Goal: Task Accomplishment & Management: Manage account settings

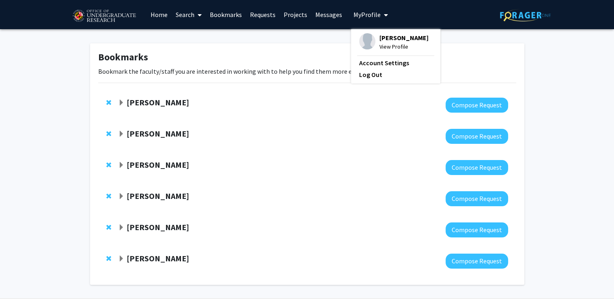
click at [361, 13] on span "My Profile" at bounding box center [366, 15] width 27 height 8
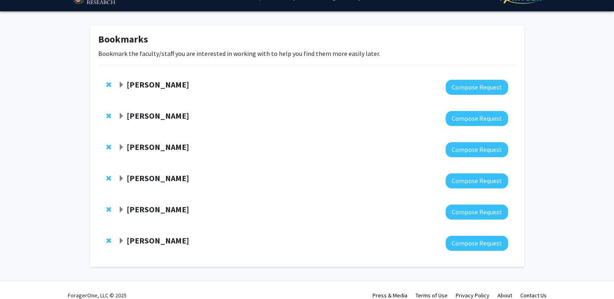
scroll to position [19, 0]
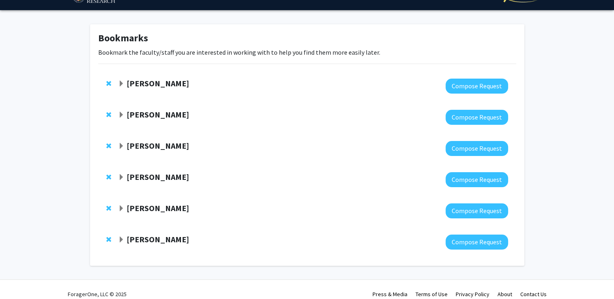
click at [134, 84] on strong "[PERSON_NAME]" at bounding box center [158, 83] width 62 height 10
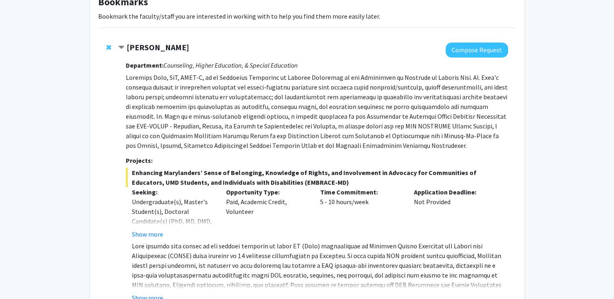
scroll to position [0, 0]
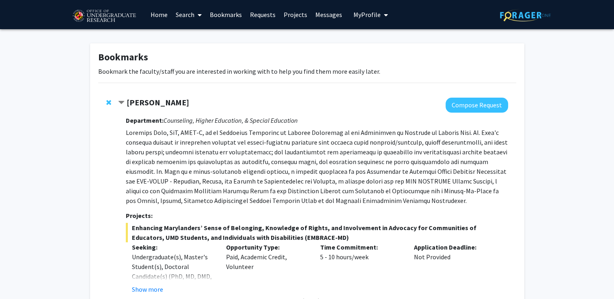
click at [155, 14] on link "Home" at bounding box center [158, 14] width 25 height 28
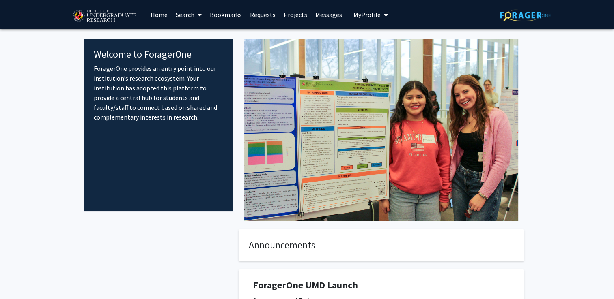
click at [174, 164] on div "Welcome to ForagerOne ForagerOne provides an entry point into our institution’s…" at bounding box center [158, 125] width 149 height 173
click at [187, 17] on link "Search" at bounding box center [189, 14] width 34 height 28
click at [193, 37] on span "Faculty/Staff" at bounding box center [202, 37] width 60 height 16
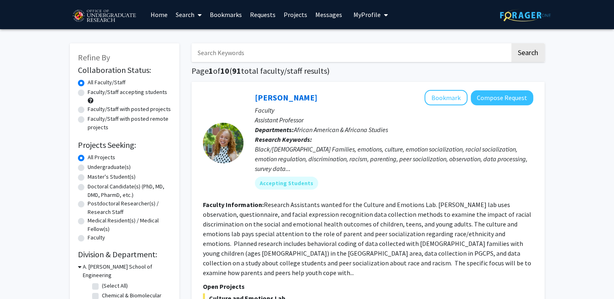
click at [190, 17] on link "Search" at bounding box center [189, 14] width 34 height 28
click at [200, 50] on span "Students" at bounding box center [196, 53] width 49 height 16
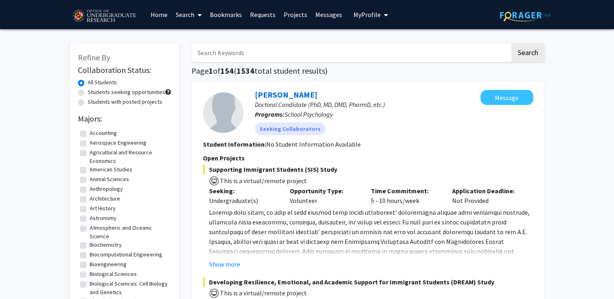
click at [188, 17] on link "Search" at bounding box center [189, 14] width 34 height 28
click at [195, 35] on span "Faculty/Staff" at bounding box center [202, 37] width 60 height 16
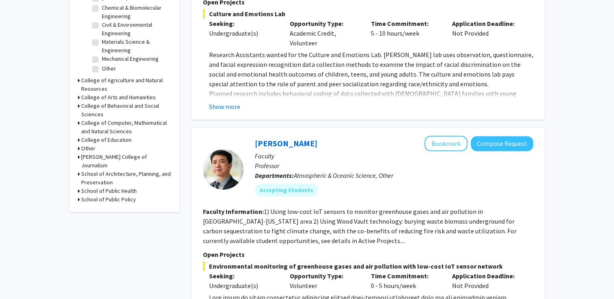
scroll to position [269, 0]
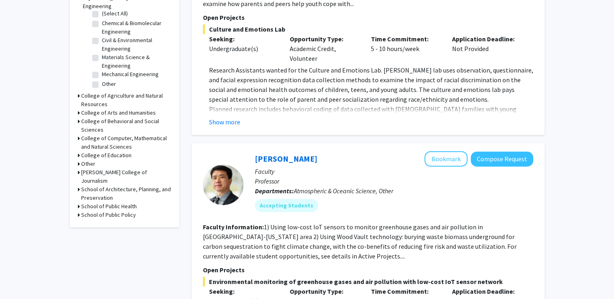
click at [79, 202] on icon at bounding box center [79, 206] width 2 height 9
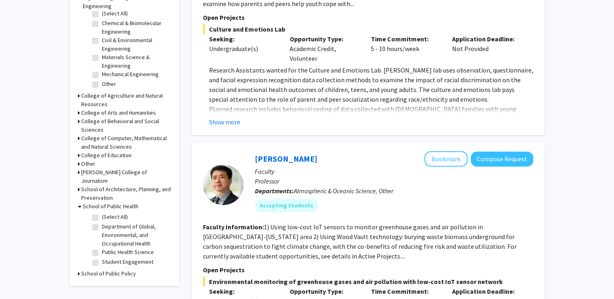
click at [102, 213] on label "(Select All)" at bounding box center [115, 217] width 26 height 9
click at [102, 213] on input "(Select All)" at bounding box center [104, 215] width 5 height 5
checkbox input "true"
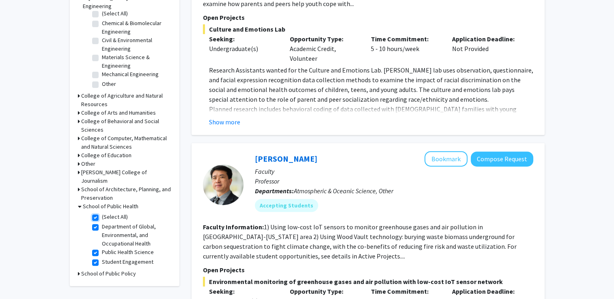
checkbox input "true"
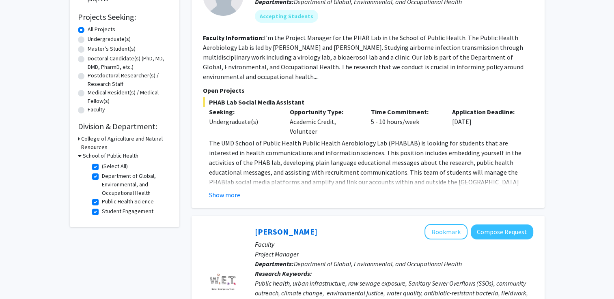
scroll to position [155, 0]
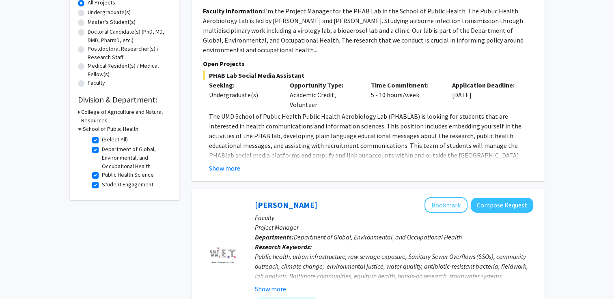
click at [79, 112] on icon at bounding box center [79, 112] width 2 height 9
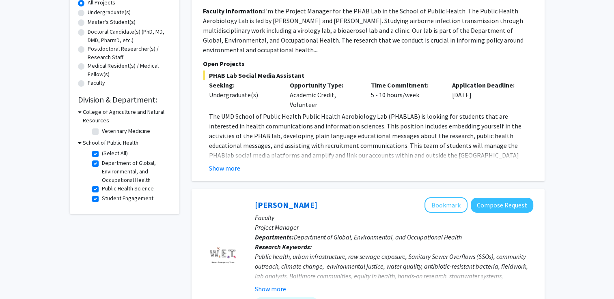
click at [79, 112] on icon at bounding box center [80, 112] width 4 height 9
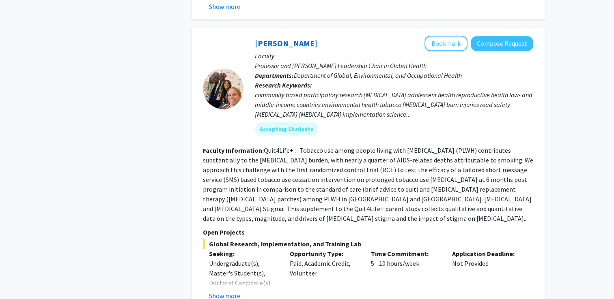
scroll to position [640, 0]
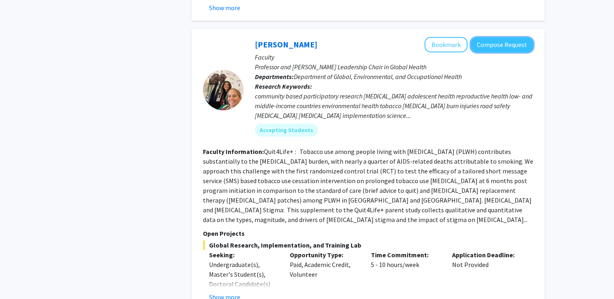
click at [490, 42] on button "Compose Request" at bounding box center [502, 44] width 62 height 15
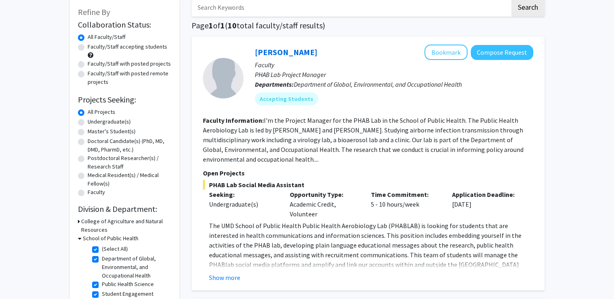
scroll to position [46, 0]
click at [102, 247] on label "(Select All)" at bounding box center [115, 248] width 26 height 9
click at [102, 247] on input "(Select All)" at bounding box center [104, 246] width 5 height 5
checkbox input "false"
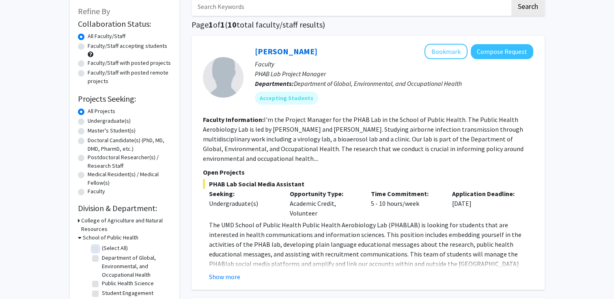
checkbox input "false"
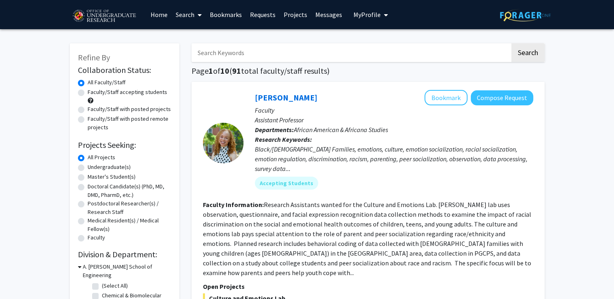
click at [88, 166] on label "Undergraduate(s)" at bounding box center [109, 167] width 43 height 9
click at [88, 166] on input "Undergraduate(s)" at bounding box center [90, 165] width 5 height 5
radio input "true"
click at [88, 92] on label "Faculty/Staff accepting students" at bounding box center [128, 92] width 80 height 9
click at [88, 92] on input "Faculty/Staff accepting students" at bounding box center [90, 90] width 5 height 5
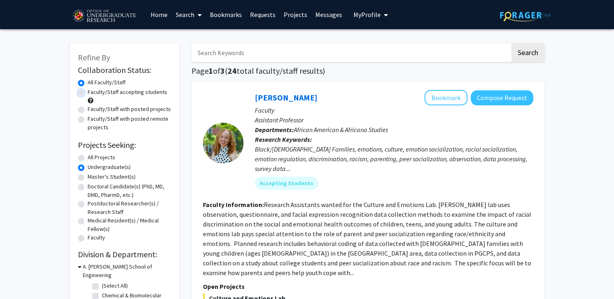
radio input "true"
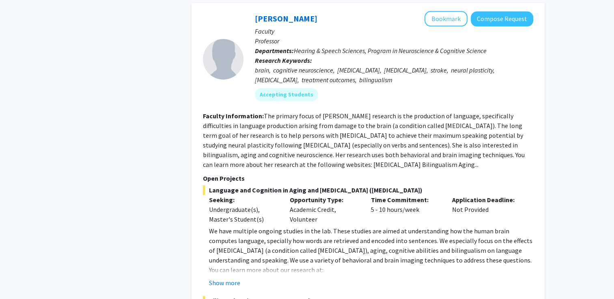
scroll to position [1032, 0]
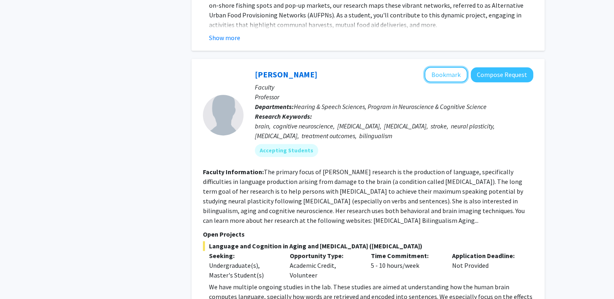
click at [445, 67] on button "Bookmark" at bounding box center [445, 74] width 43 height 15
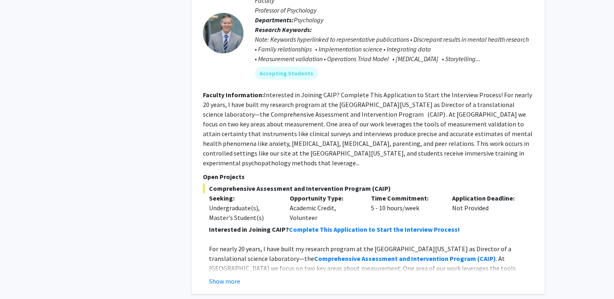
scroll to position [2207, 0]
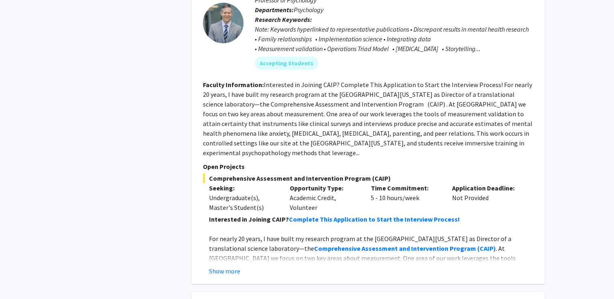
click at [227, 267] on button "Show more" at bounding box center [224, 272] width 31 height 10
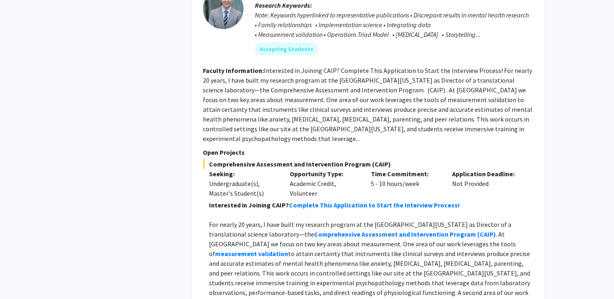
scroll to position [2152, 0]
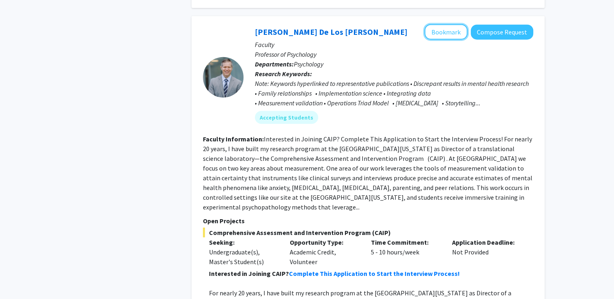
click at [441, 24] on button "Bookmark" at bounding box center [445, 31] width 43 height 15
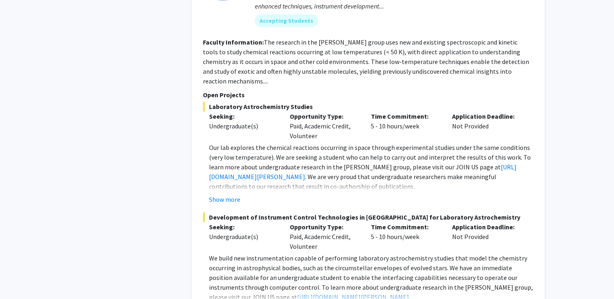
scroll to position [3931, 0]
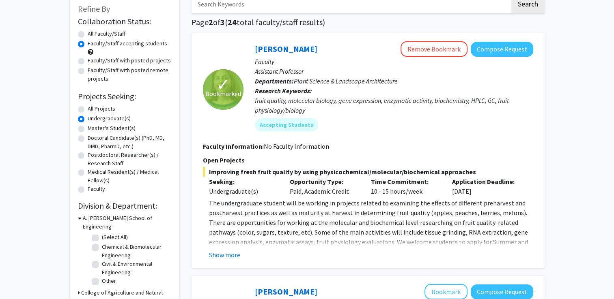
scroll to position [49, 0]
click at [234, 255] on button "Show more" at bounding box center [224, 255] width 31 height 10
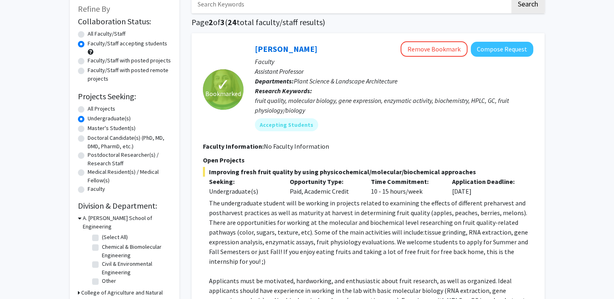
scroll to position [84, 0]
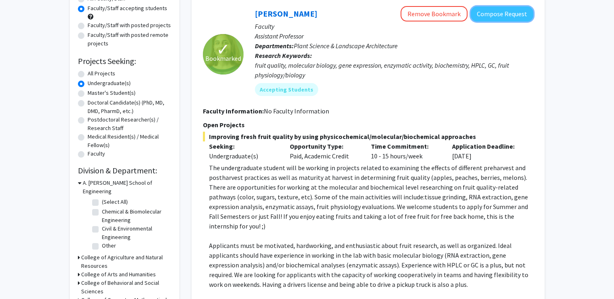
click at [489, 11] on button "Compose Request" at bounding box center [502, 13] width 62 height 15
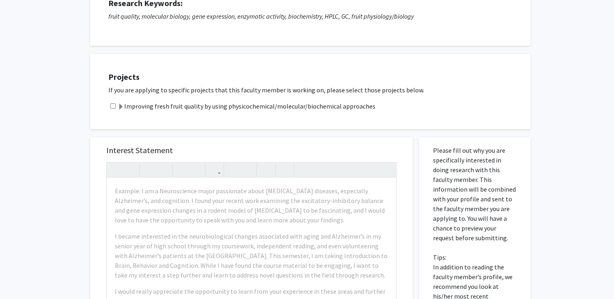
scroll to position [71, 0]
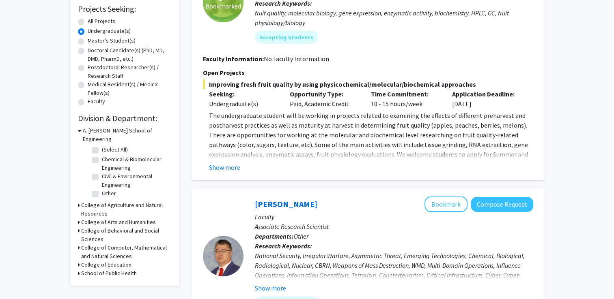
scroll to position [137, 0]
click at [231, 165] on button "Show more" at bounding box center [224, 167] width 31 height 10
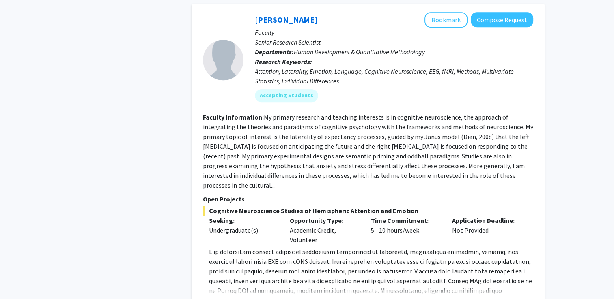
scroll to position [761, 0]
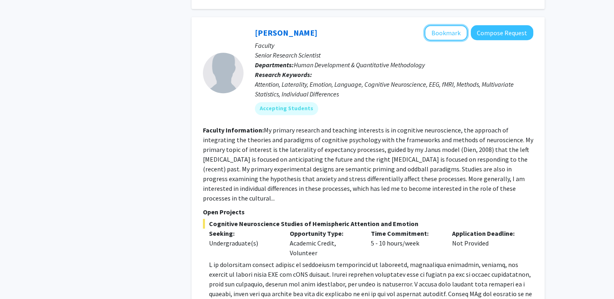
click at [453, 27] on button "Bookmark" at bounding box center [445, 32] width 43 height 15
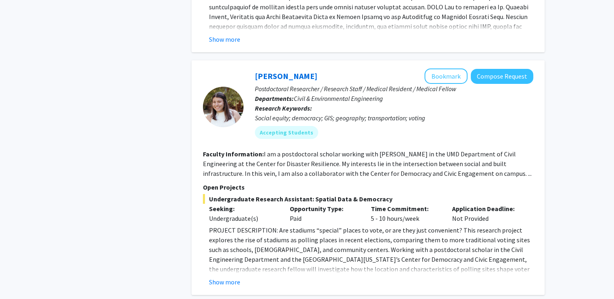
scroll to position [2790, 0]
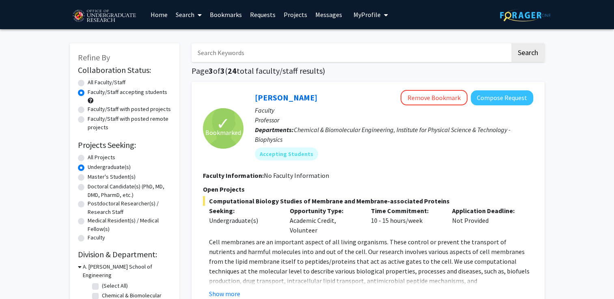
click at [228, 6] on link "Bookmarks" at bounding box center [226, 14] width 40 height 28
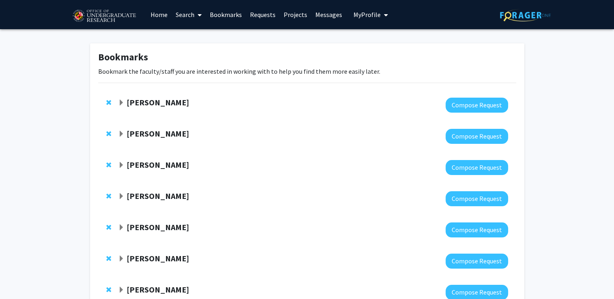
click at [311, 11] on link "Messages" at bounding box center [328, 14] width 35 height 28
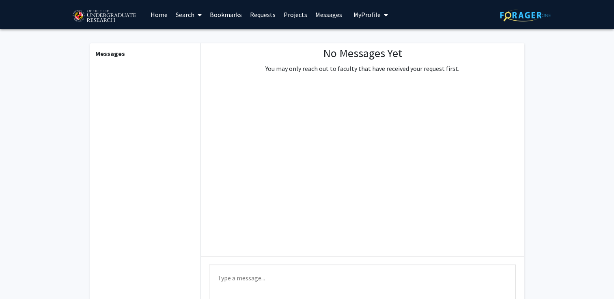
click at [260, 19] on link "Requests" at bounding box center [263, 14] width 34 height 28
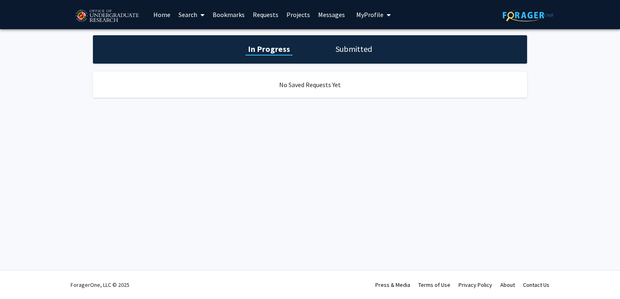
click at [372, 8] on button "My Profile" at bounding box center [373, 14] width 39 height 29
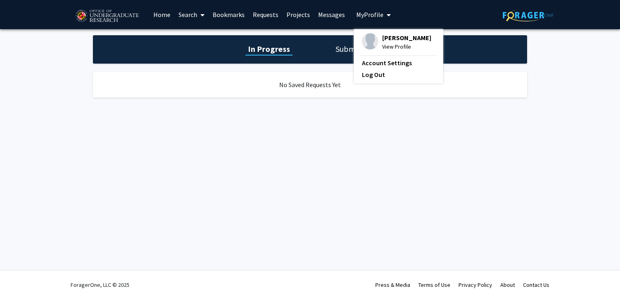
click at [386, 45] on span "View Profile" at bounding box center [406, 46] width 49 height 9
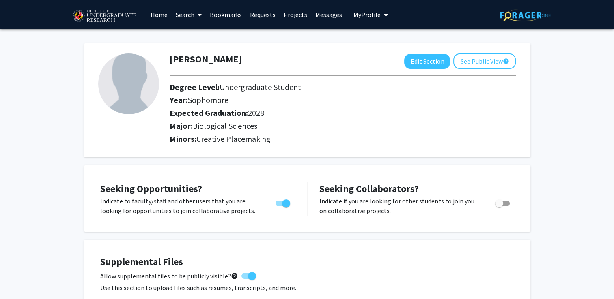
click at [120, 80] on img at bounding box center [128, 84] width 61 height 61
click at [204, 150] on div "[PERSON_NAME] Edit Section See Public View help Degree Level: Undergraduate Stu…" at bounding box center [307, 100] width 446 height 114
click at [128, 71] on img at bounding box center [128, 84] width 61 height 61
click at [425, 66] on button "Edit Section" at bounding box center [427, 61] width 46 height 15
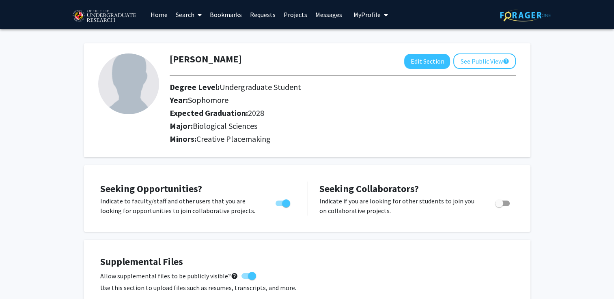
select select "sophomore"
select select "2028"
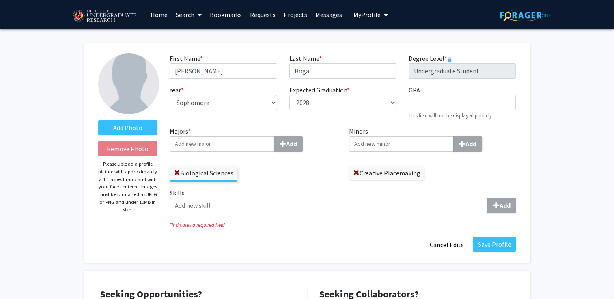
click at [127, 73] on img at bounding box center [128, 84] width 61 height 61
click at [137, 128] on label "Add Photo" at bounding box center [128, 127] width 60 height 15
click at [0, 0] on input "Add Photo" at bounding box center [0, 0] width 0 height 0
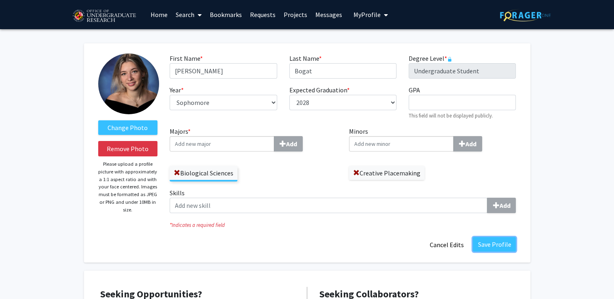
click at [492, 249] on button "Save Profile" at bounding box center [494, 244] width 43 height 15
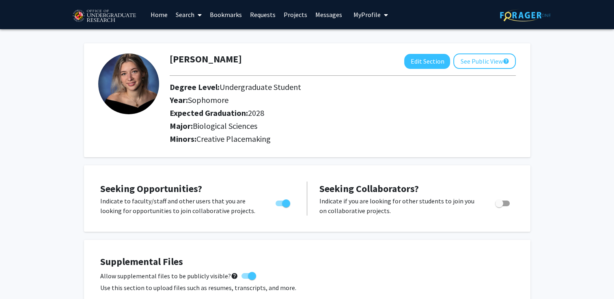
click at [160, 15] on link "Home" at bounding box center [158, 14] width 25 height 28
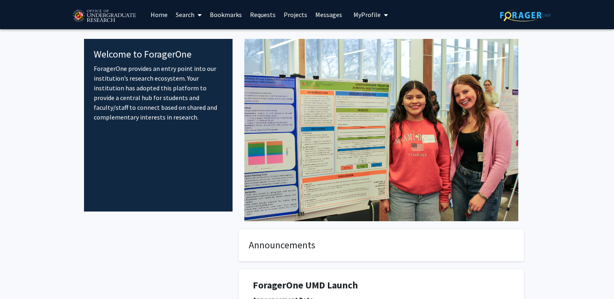
click at [363, 9] on button "My Profile" at bounding box center [370, 14] width 39 height 29
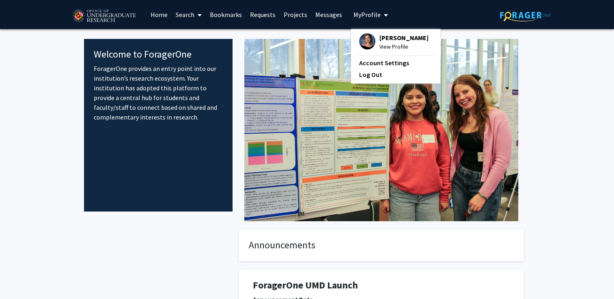
click at [560, 57] on fg-internal-home-page "Welcome to ForagerOne ForagerOne provides an entry point into our institution’s…" at bounding box center [307, 215] width 614 height 372
